Goal: Check status: Check status

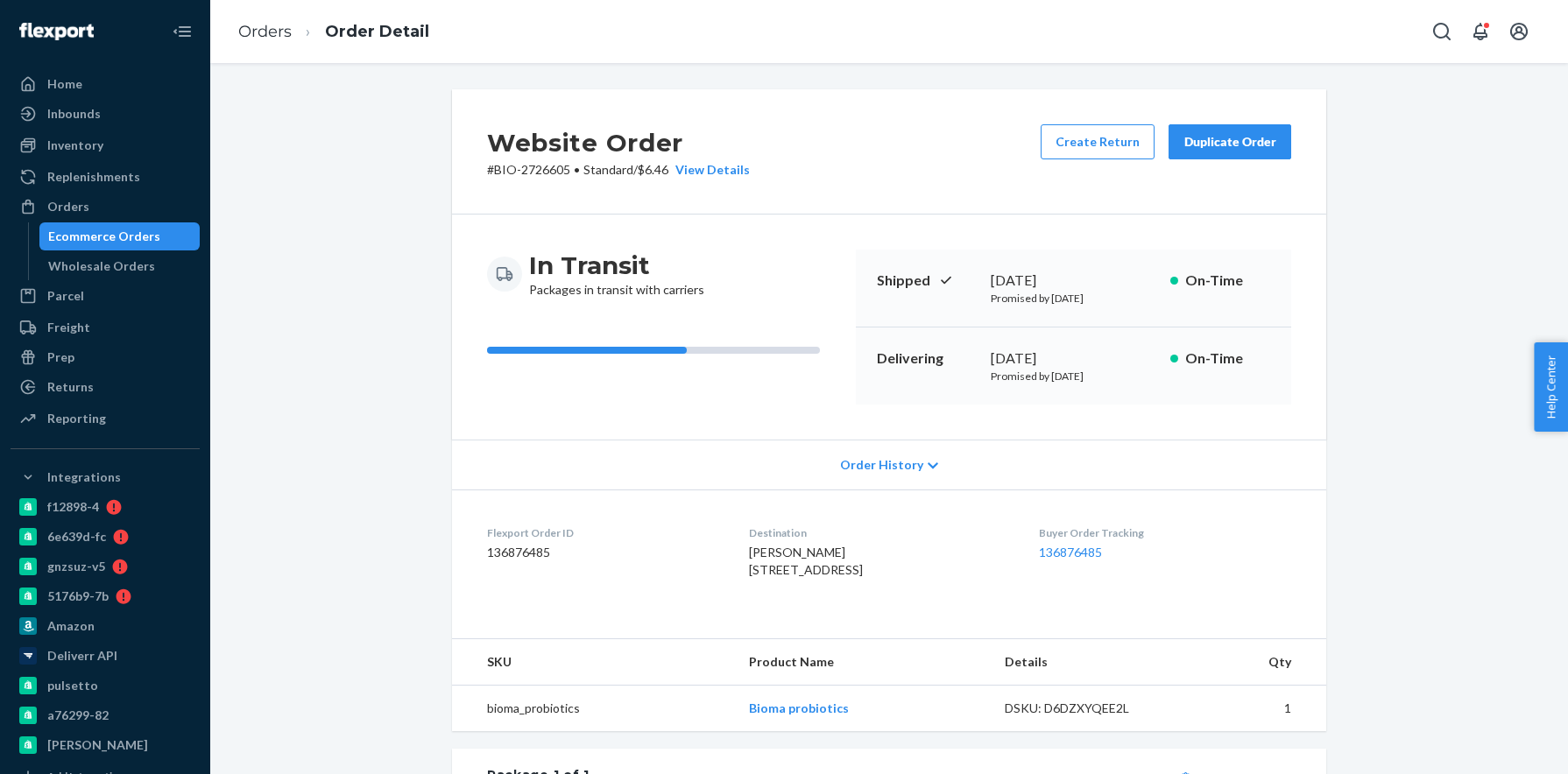
scroll to position [419, 0]
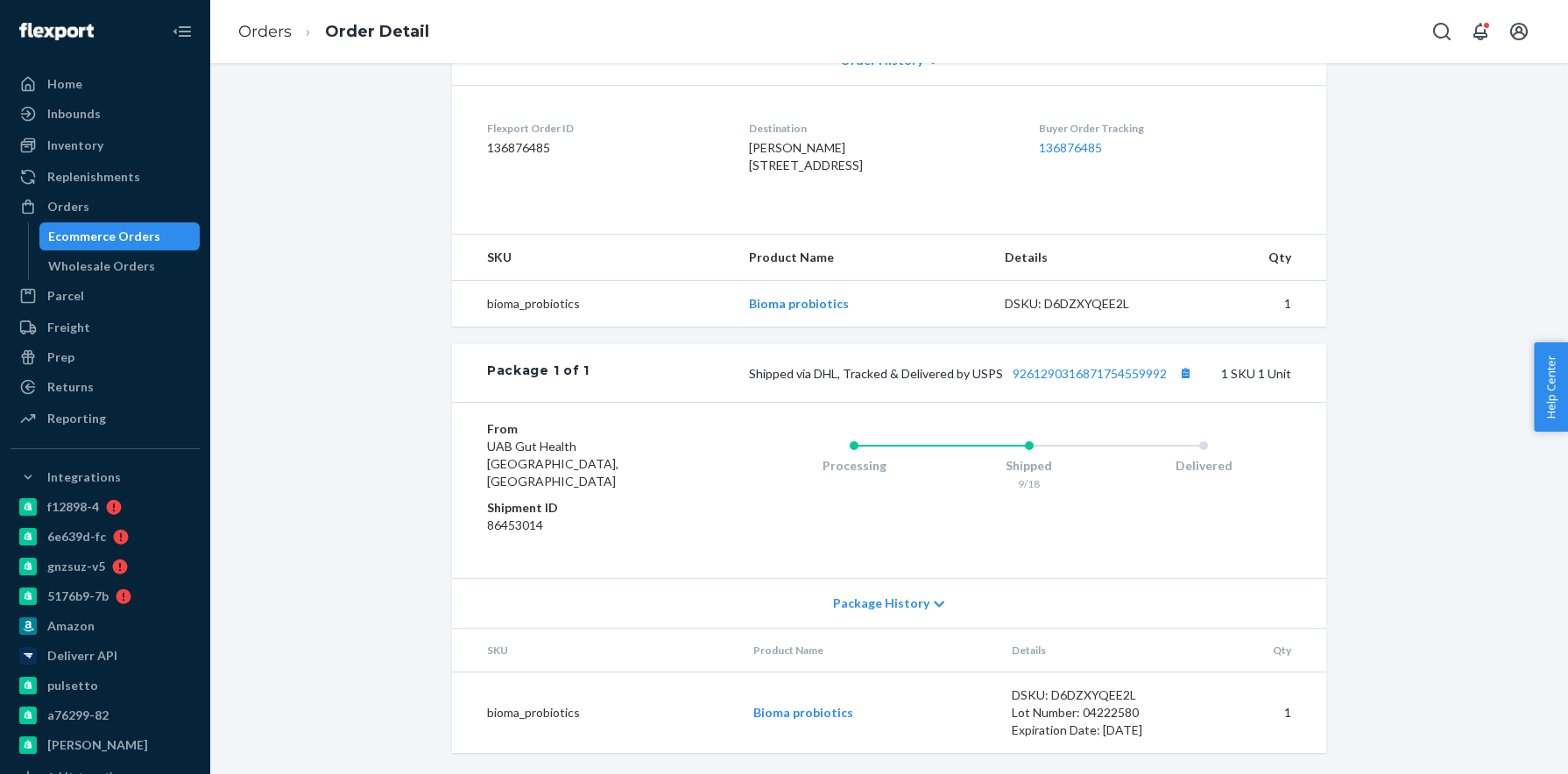
click at [103, 191] on ul "Home Inbounds Shipping Plans Problems Inventory Products Branded Packaging Repl…" at bounding box center [105, 252] width 189 height 364
click at [99, 202] on div "Orders" at bounding box center [105, 206] width 186 height 24
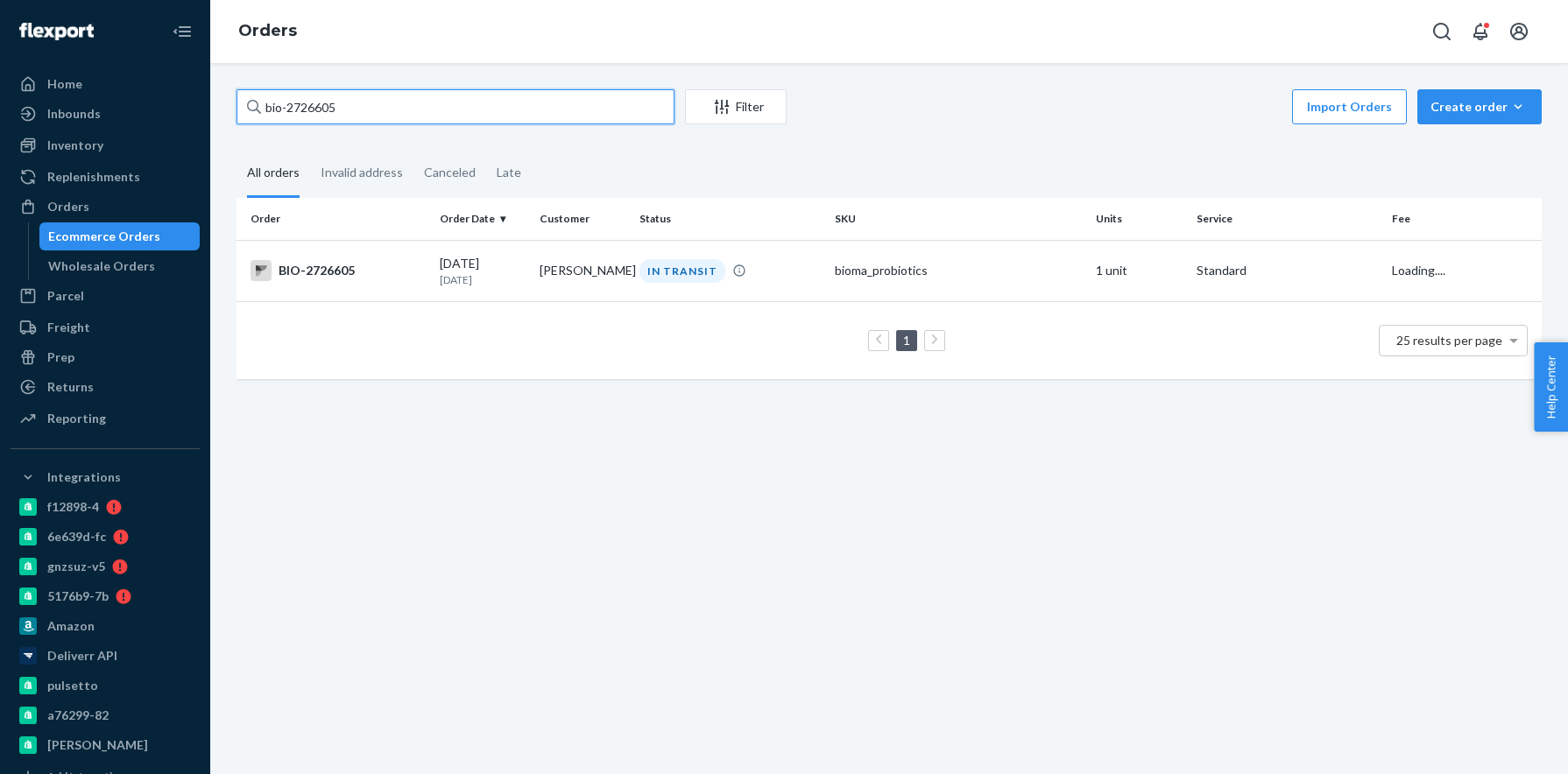
click at [290, 102] on input "bio-2726605" at bounding box center [455, 107] width 438 height 35
paste input "03372"
type input "bio-2703372"
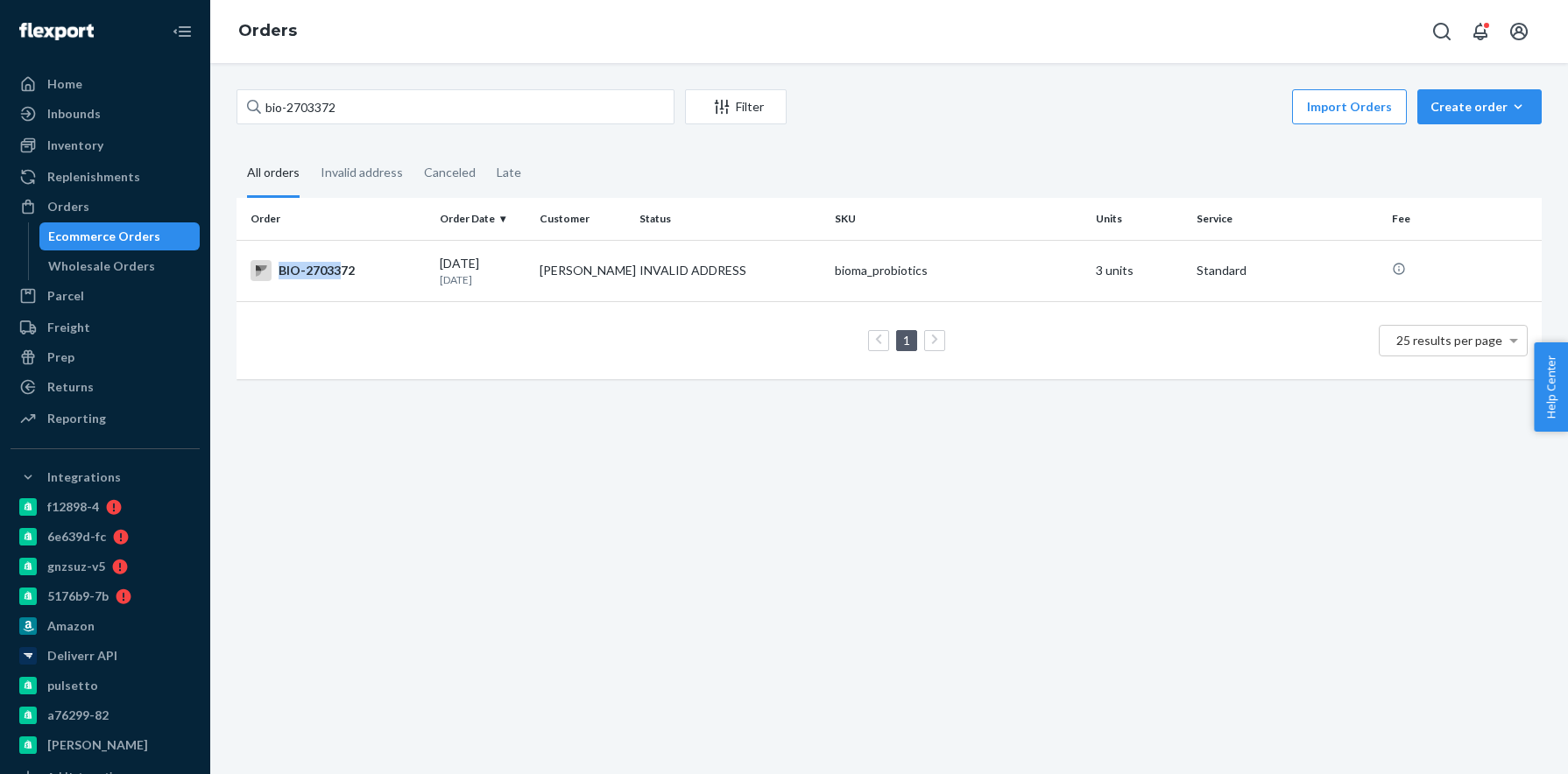
click at [340, 261] on div "BIO-2703372" at bounding box center [338, 270] width 176 height 21
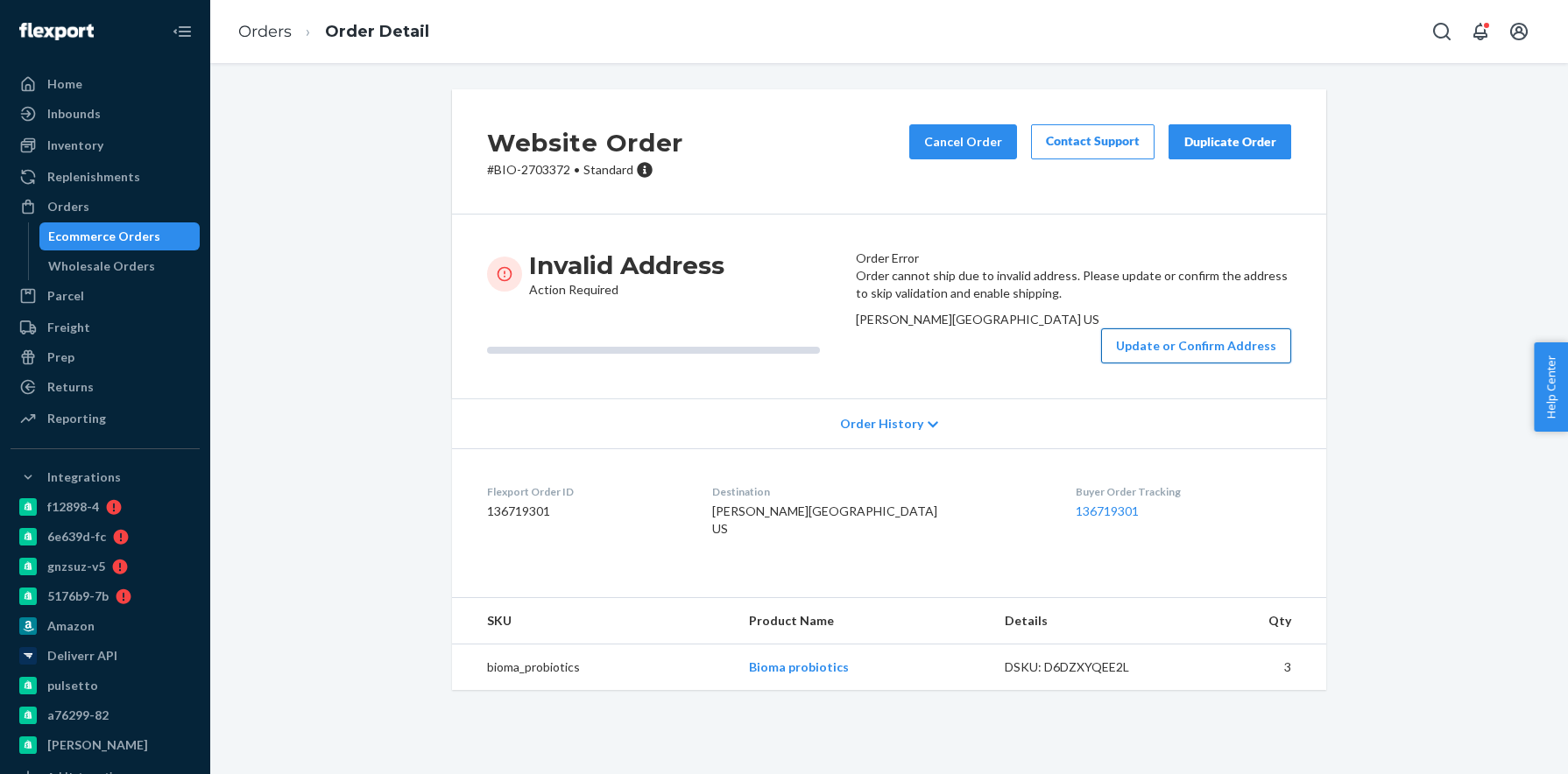
click at [1134, 363] on button "Update or Confirm Address" at bounding box center [1196, 347] width 190 height 35
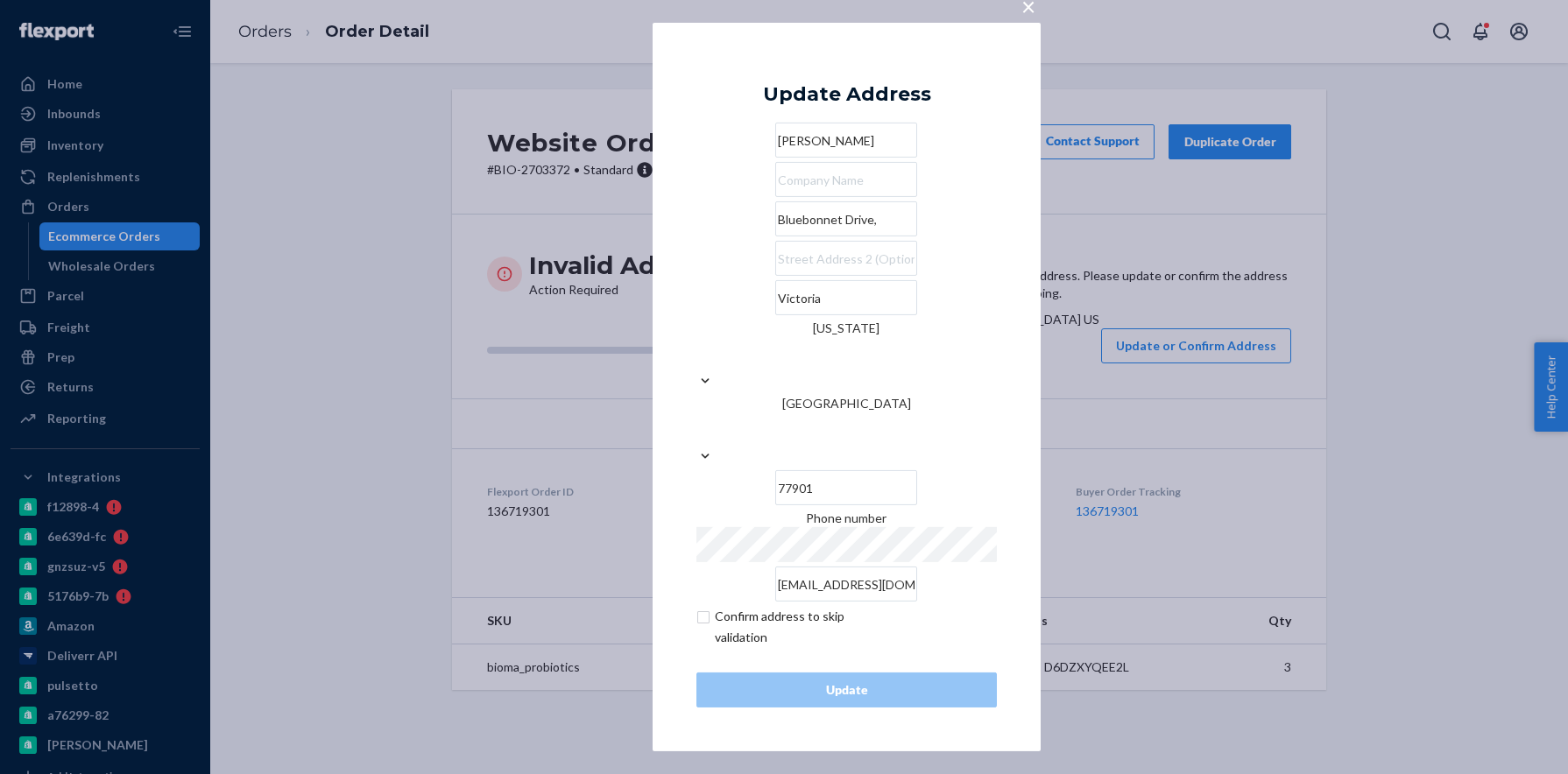
drag, startPoint x: 841, startPoint y: 272, endPoint x: 653, endPoint y: 269, distance: 188.0
click at [653, 269] on div "× Update Address [PERSON_NAME][GEOGRAPHIC_DATA][US_STATE] 77901 Phone number [E…" at bounding box center [846, 387] width 388 height 728
paste input "[STREET_ADDRESS]"
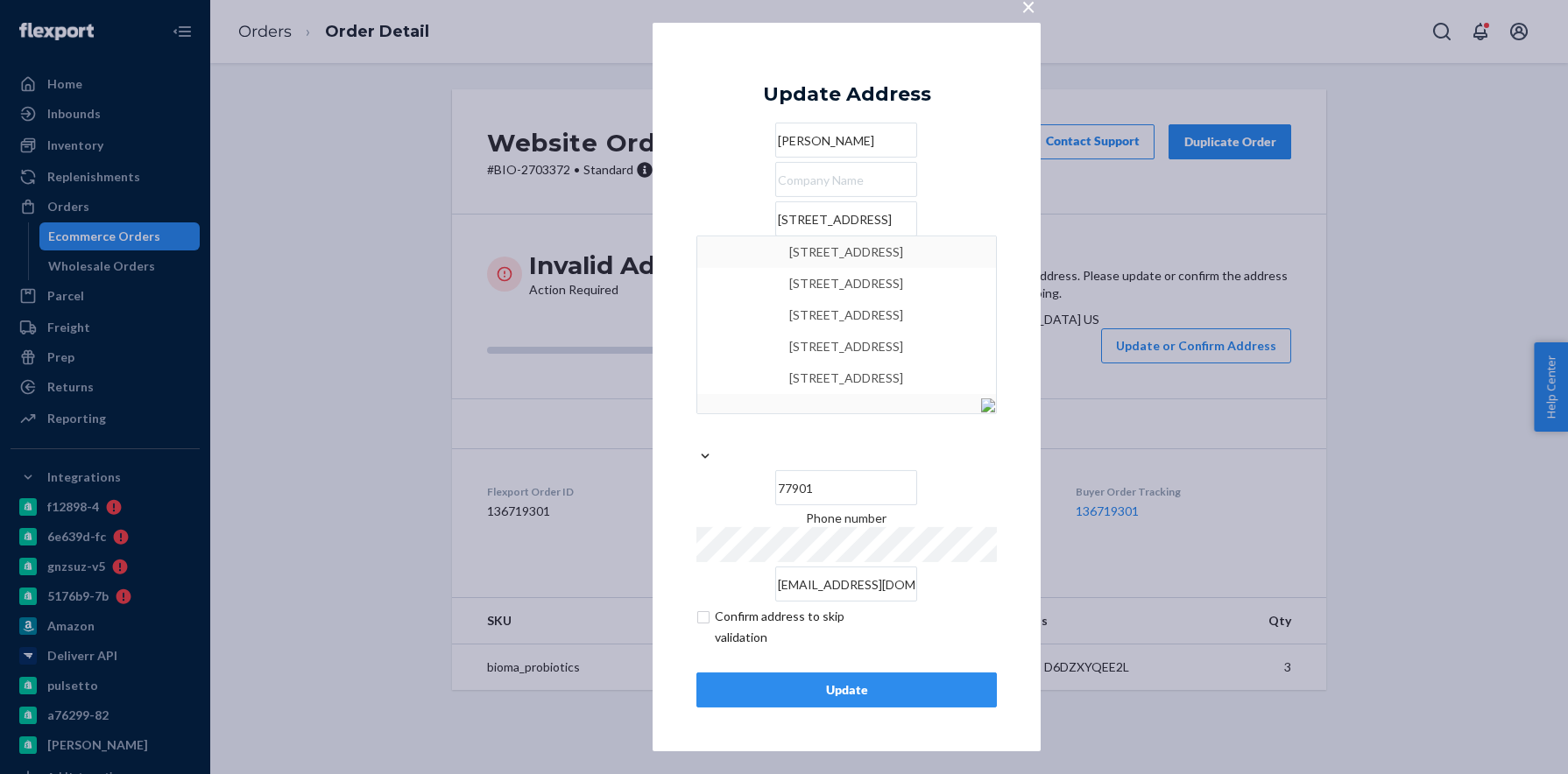
type input "[STREET_ADDRESS]"
click at [842, 681] on div "Update" at bounding box center [846, 689] width 270 height 18
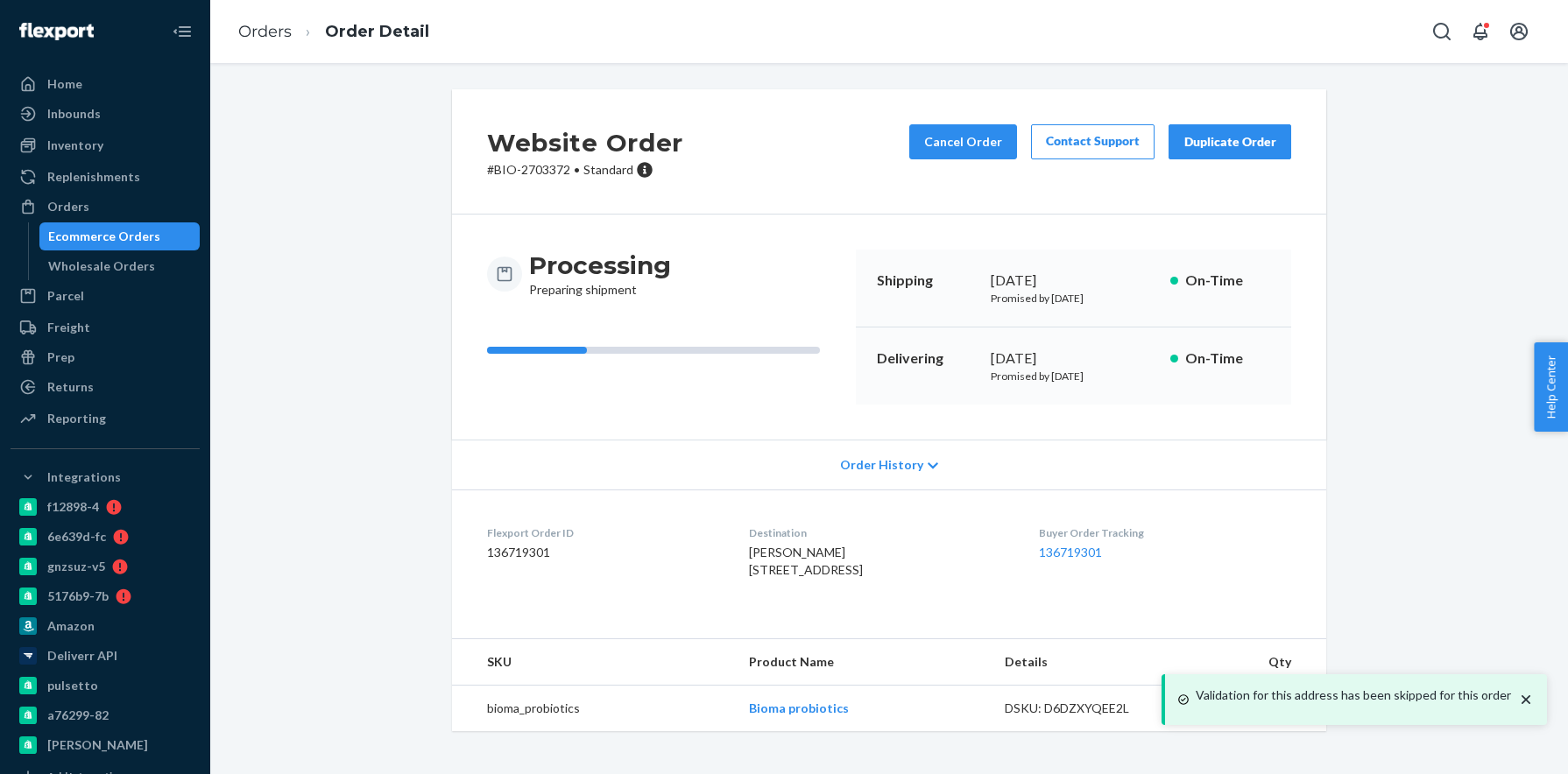
scroll to position [11, 0]
